Goal: Transaction & Acquisition: Purchase product/service

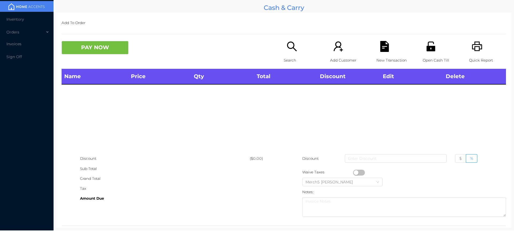
scroll to position [10, 0]
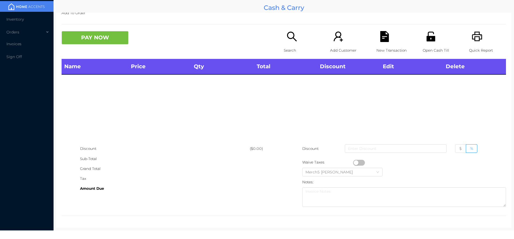
click at [300, 41] on div "Search" at bounding box center [302, 45] width 37 height 28
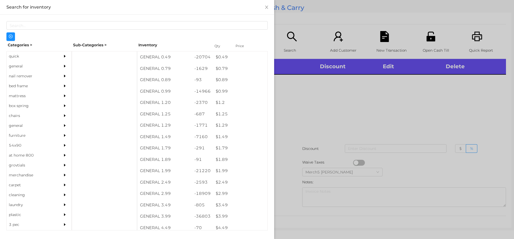
click at [403, 112] on div at bounding box center [257, 119] width 514 height 239
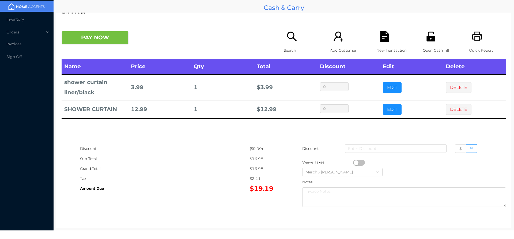
click at [284, 41] on div "Search" at bounding box center [302, 45] width 37 height 28
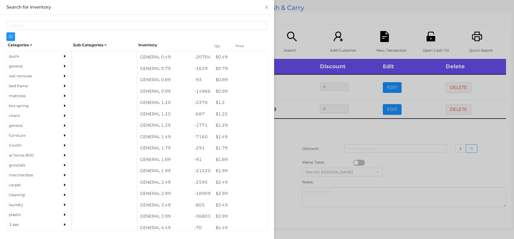
click at [50, 69] on div "general" at bounding box center [31, 66] width 49 height 10
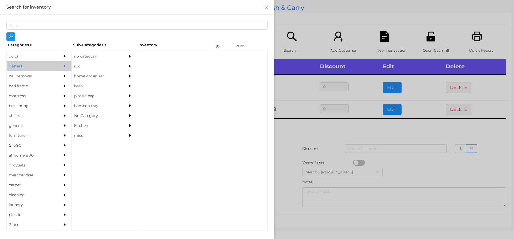
click at [107, 51] on div "no category" at bounding box center [96, 56] width 49 height 10
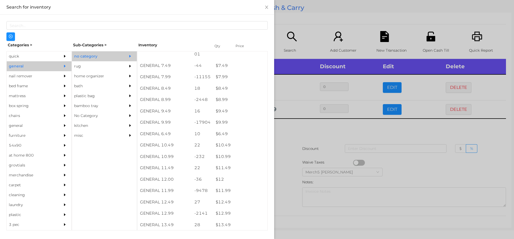
scroll to position [344, 0]
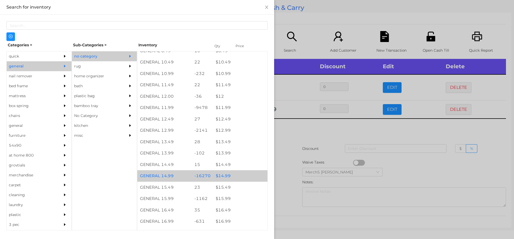
click at [244, 171] on div "$ 14.99" at bounding box center [240, 176] width 54 height 12
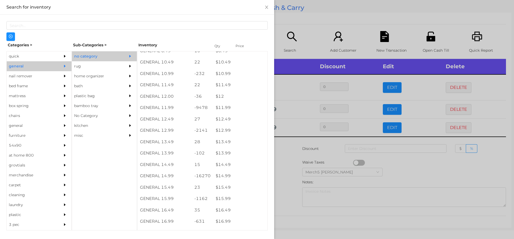
click at [294, 150] on div at bounding box center [257, 119] width 514 height 239
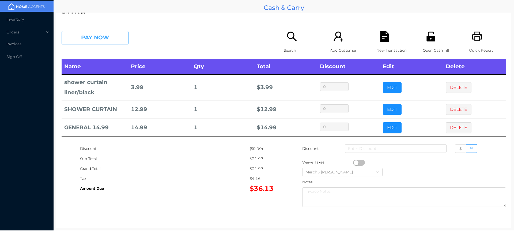
click at [124, 32] on button "PAY NOW" at bounding box center [95, 37] width 67 height 13
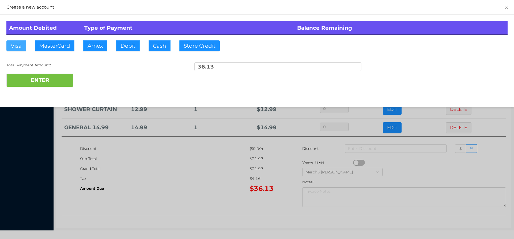
click at [19, 46] on button "Visa" at bounding box center [16, 45] width 20 height 11
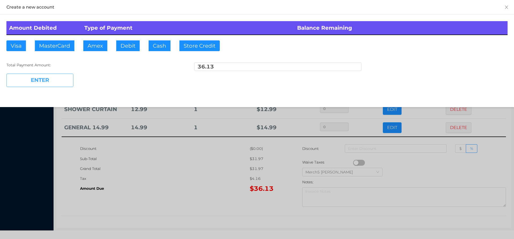
click at [61, 80] on button "ENTER" at bounding box center [39, 80] width 67 height 13
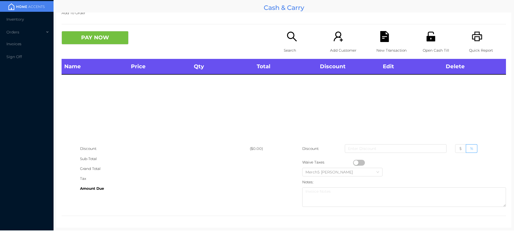
click at [472, 34] on icon "icon: printer" at bounding box center [477, 37] width 10 height 10
click at [474, 38] on icon "icon: printer" at bounding box center [477, 36] width 11 height 11
click at [476, 38] on icon "icon: printer" at bounding box center [477, 36] width 11 height 11
